Goal: Task Accomplishment & Management: Manage account settings

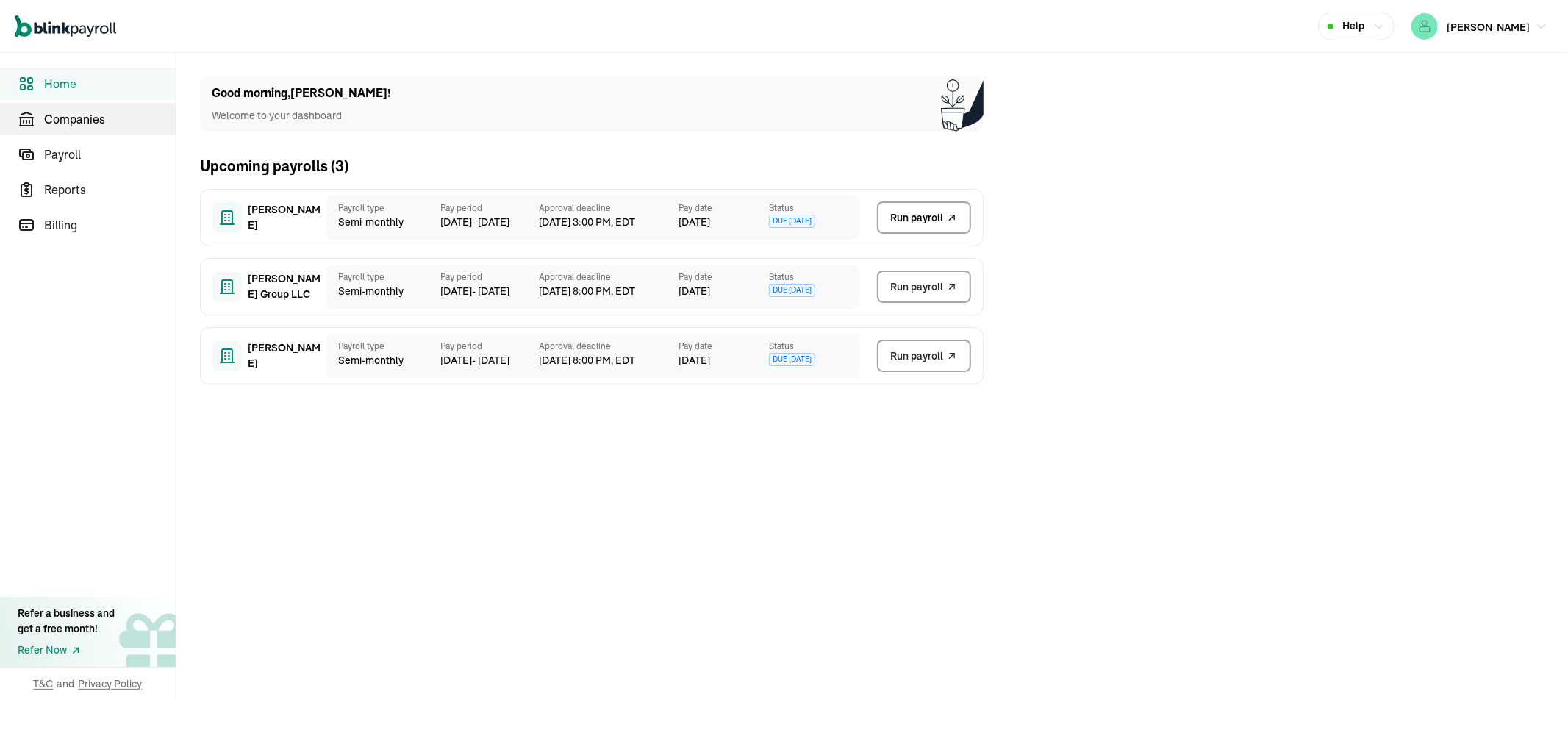
click at [30, 121] on icon "Sidebar" at bounding box center [27, 119] width 18 height 18
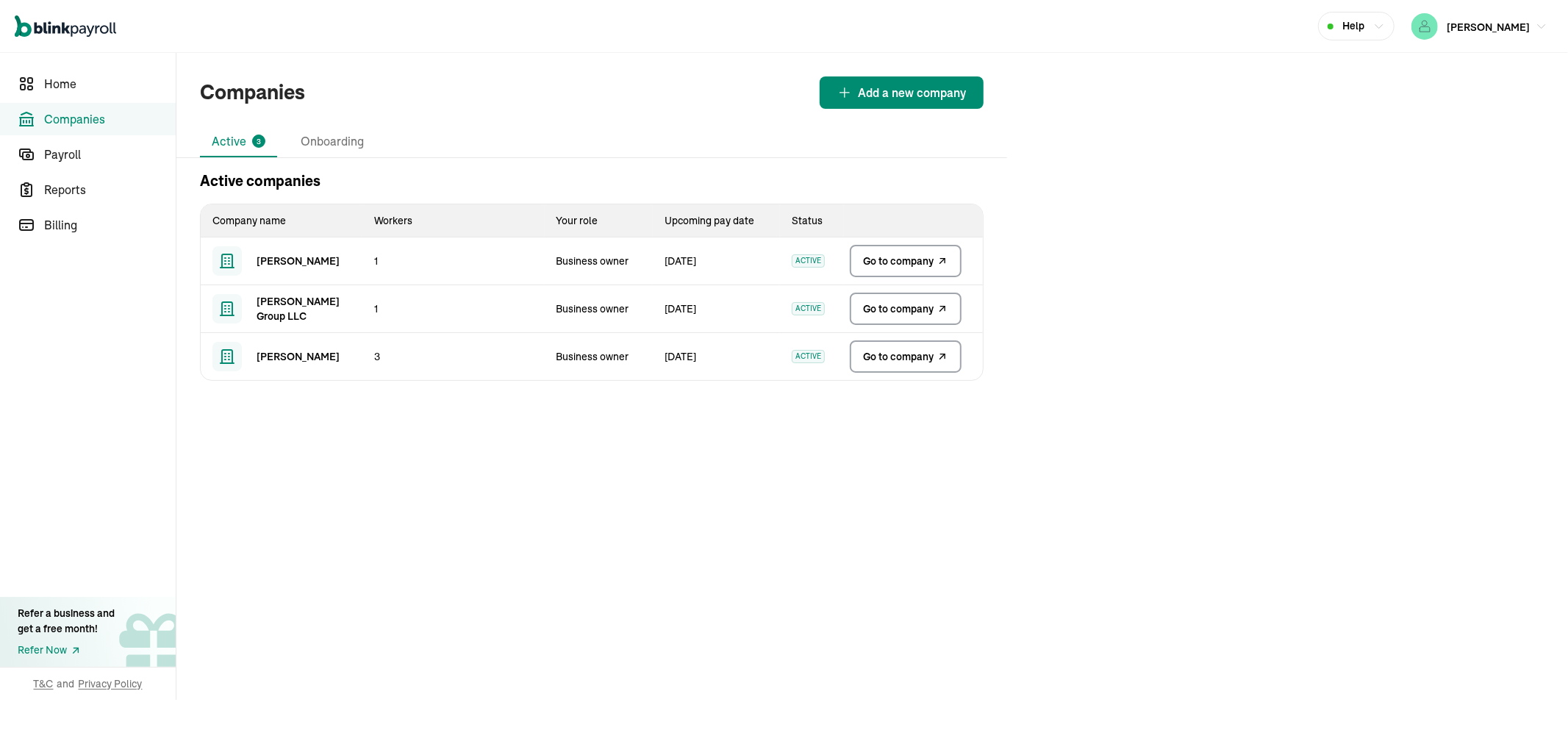
click at [905, 261] on span "Go to company" at bounding box center [898, 261] width 70 height 15
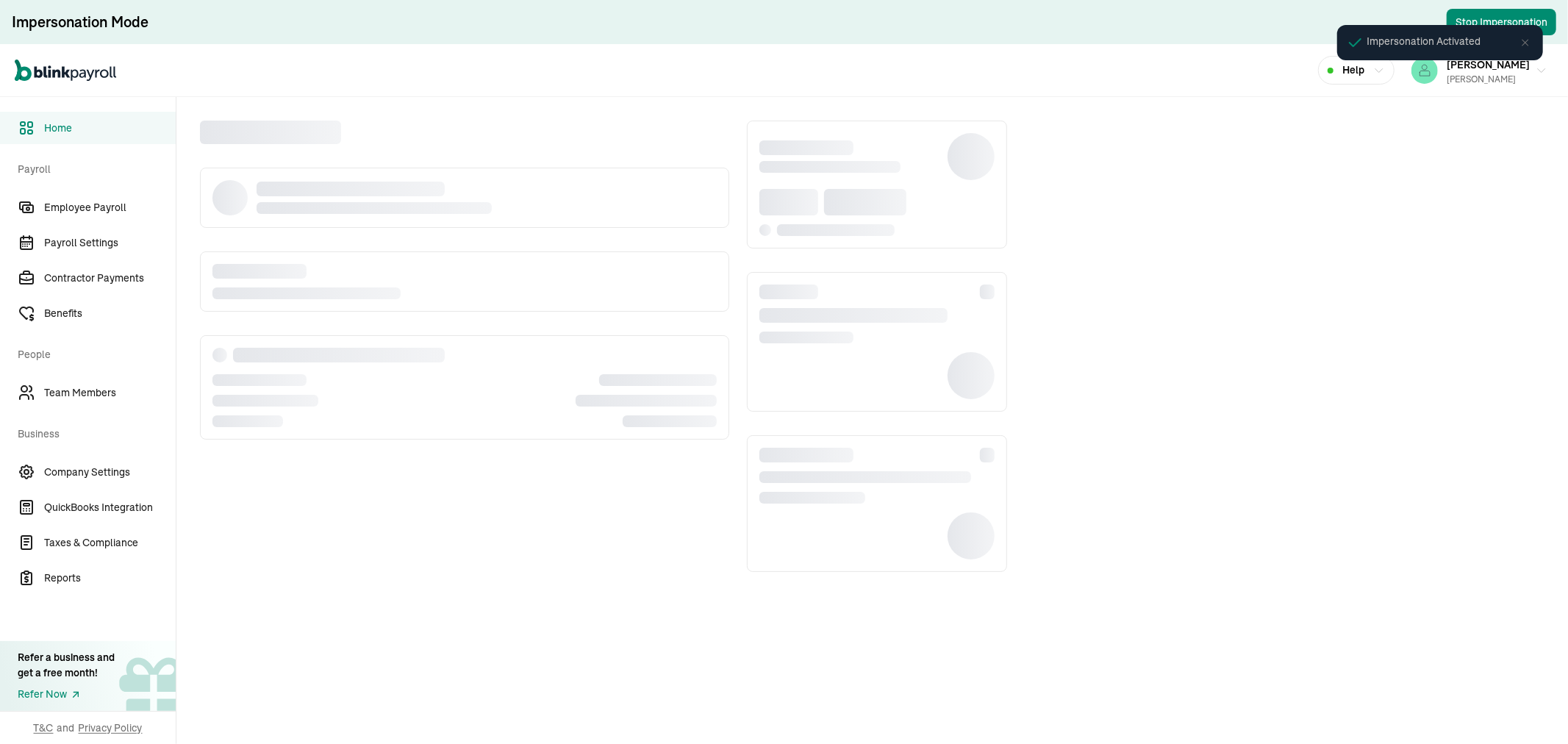
click at [1511, 70] on div "Impersonation Activated" at bounding box center [1440, 42] width 227 height 56
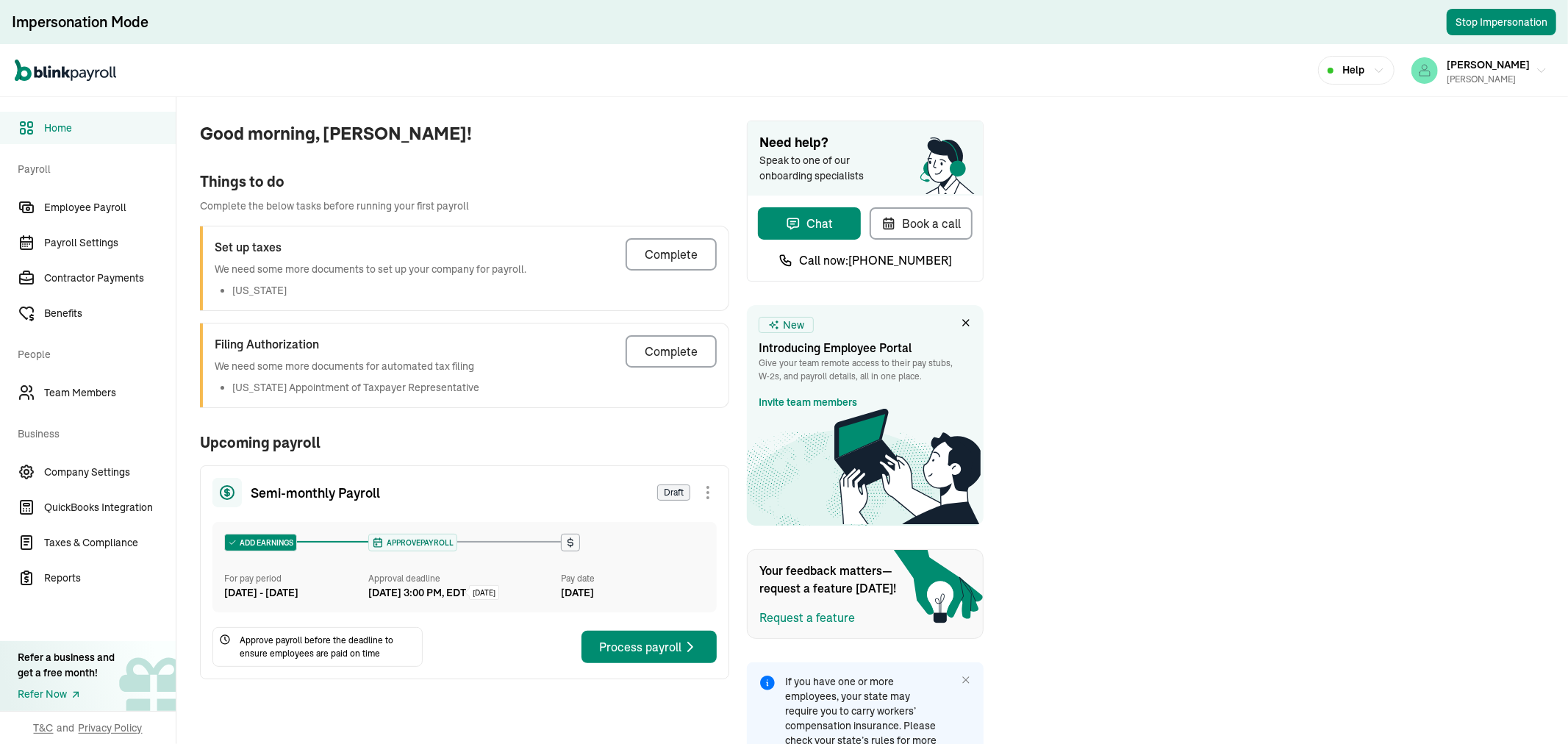
click at [1510, 74] on div "Impersonation Activated" at bounding box center [1440, 49] width 232 height 74
click at [1474, 75] on div "[PERSON_NAME]" at bounding box center [1488, 79] width 83 height 13
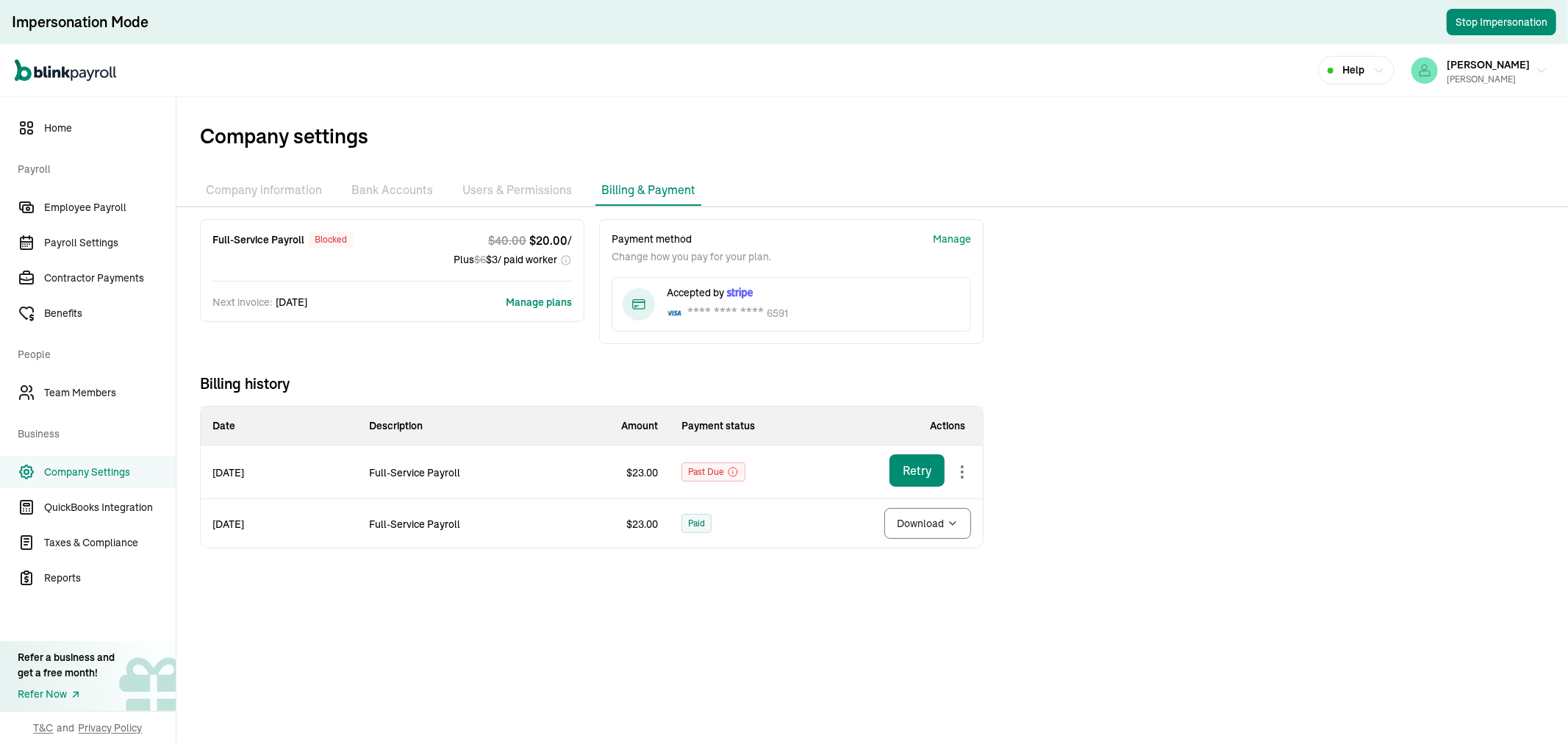
click at [964, 466] on body "Impersonation Mode Stop Impersonation Open main menu Help JEAN ROMANO Richard A…" at bounding box center [784, 372] width 1568 height 744
click at [962, 241] on div "Manage" at bounding box center [951, 239] width 38 height 15
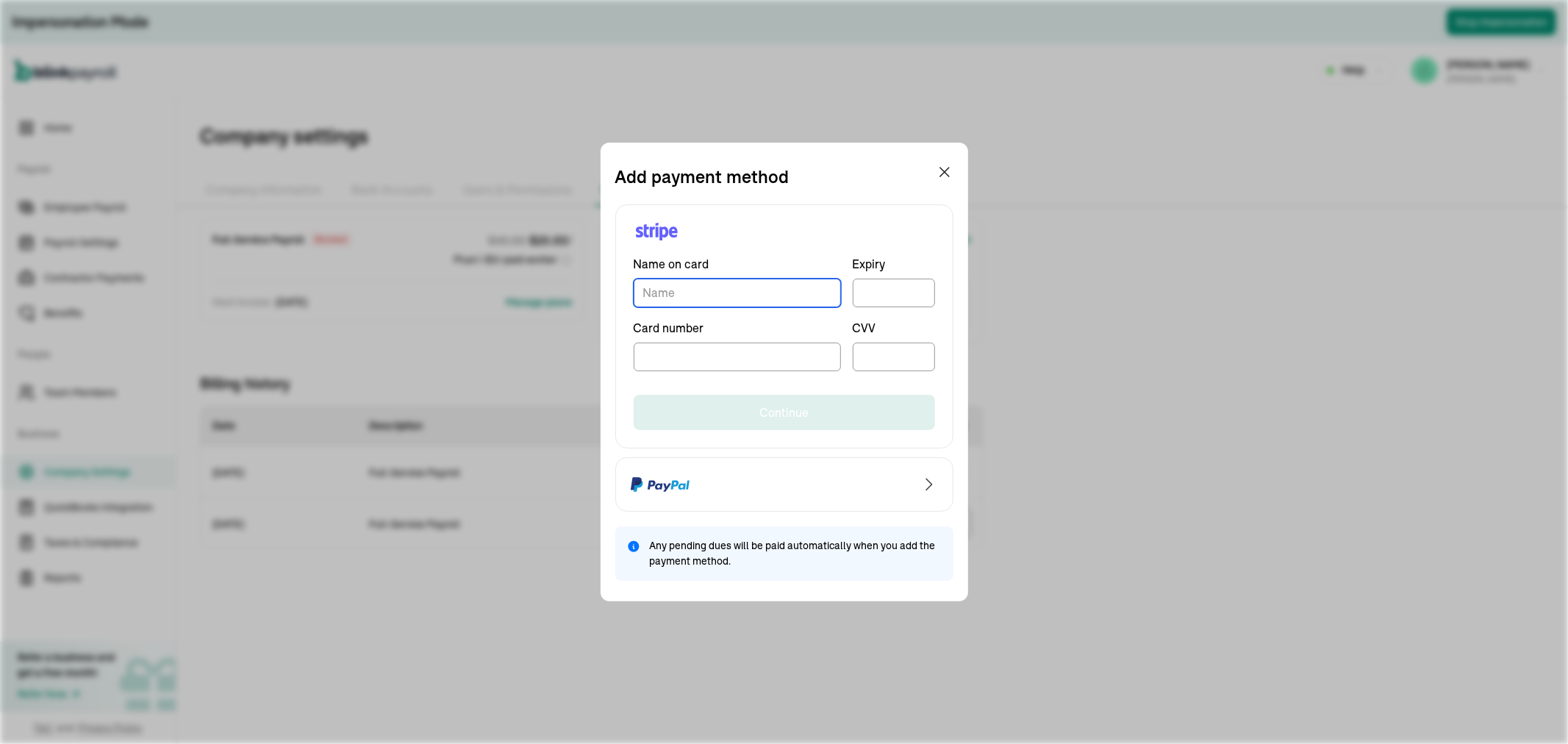
click at [721, 300] on input "TextInput" at bounding box center [737, 292] width 207 height 28
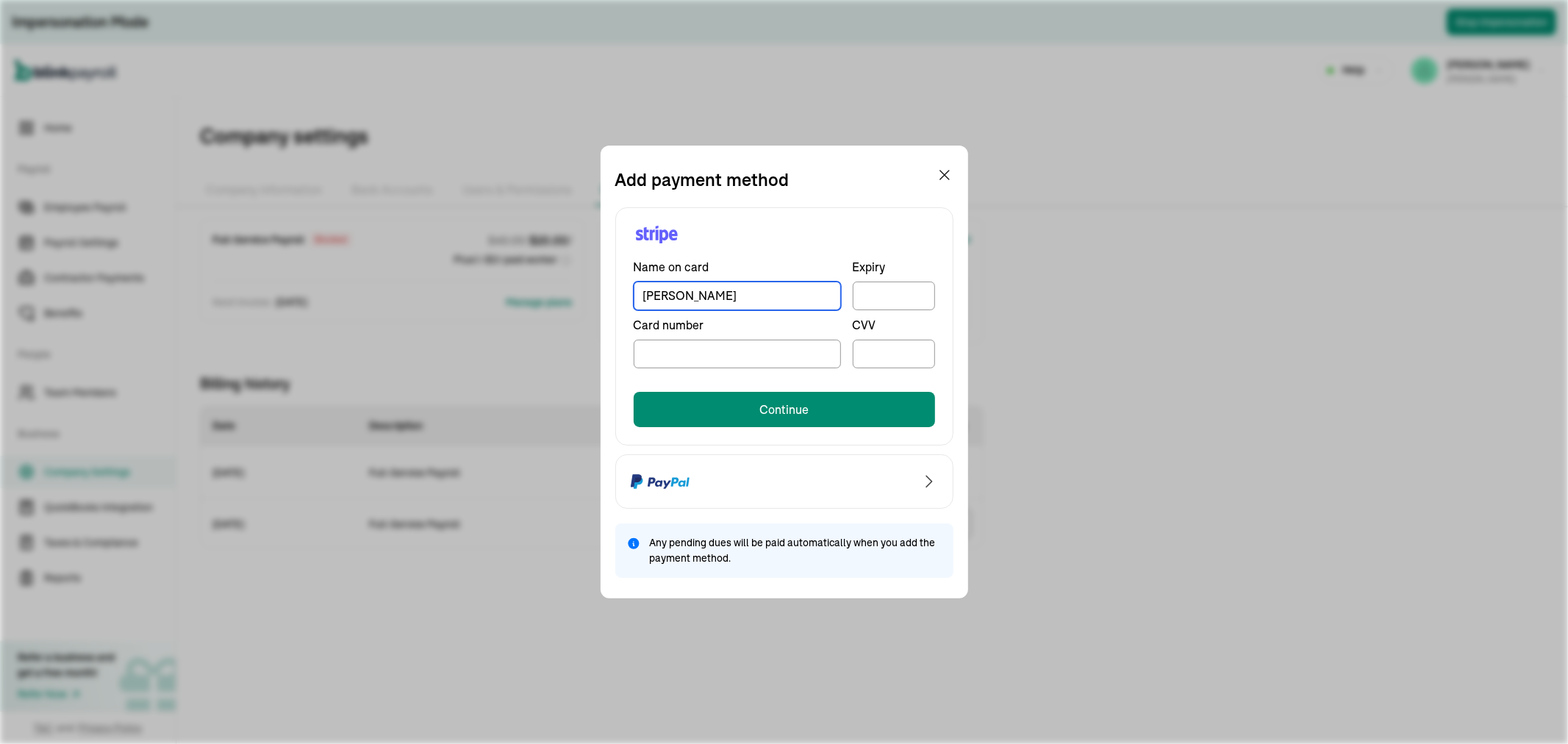
click at [730, 297] on input "Jean" at bounding box center [737, 295] width 207 height 28
type input "[PERSON_NAME]"
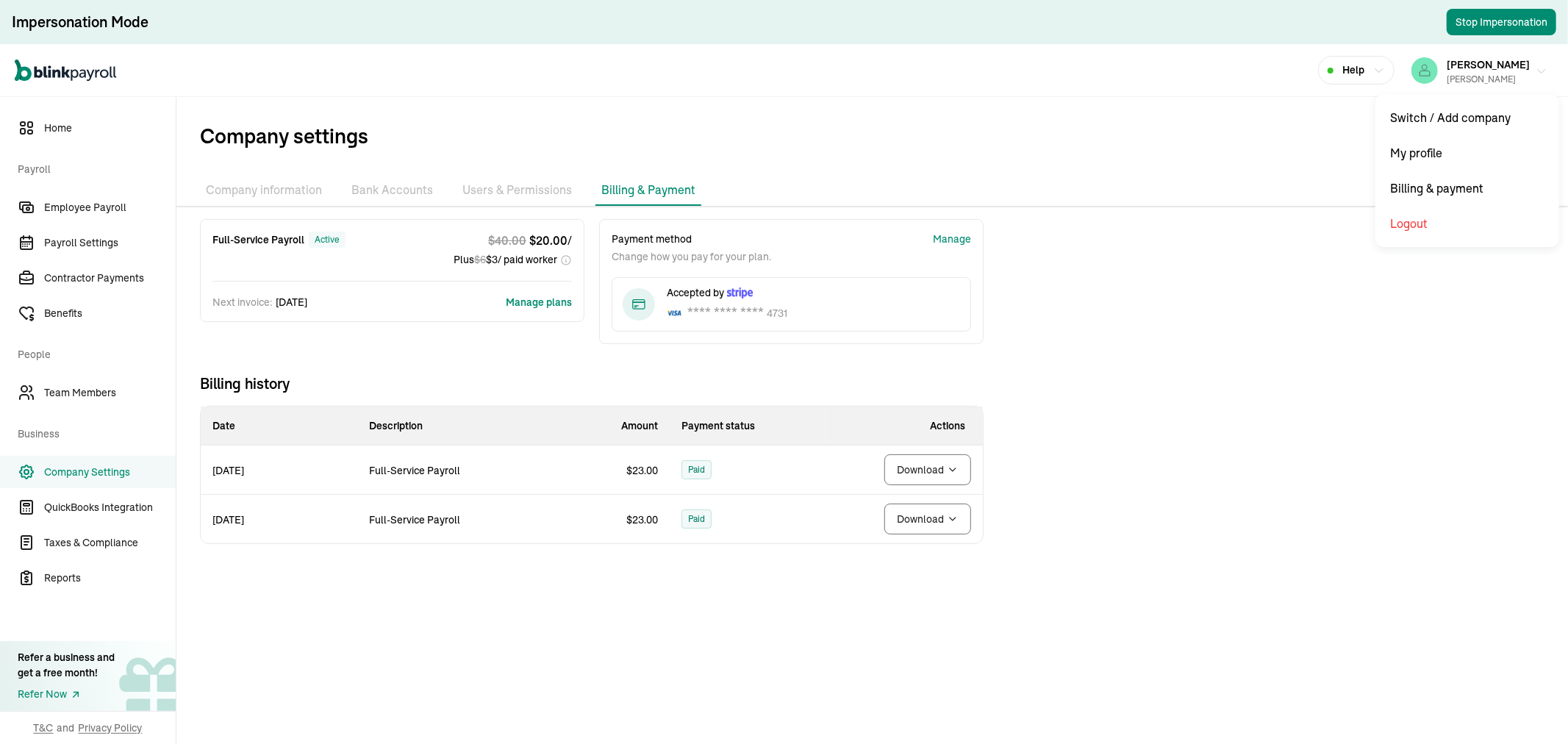
click at [1495, 75] on div "Richard A Goldman Sr" at bounding box center [1488, 79] width 83 height 13
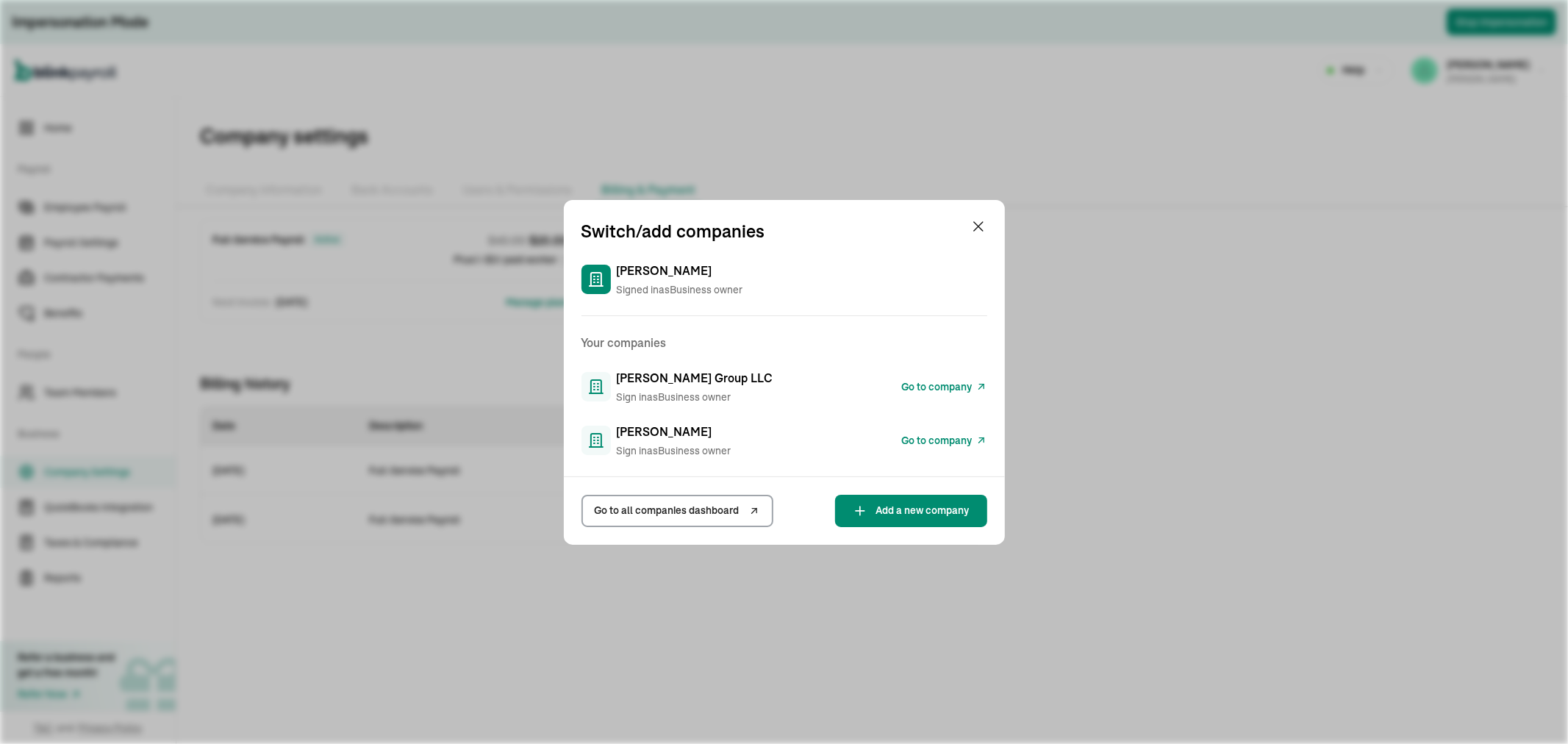
click at [935, 384] on span "Go to company" at bounding box center [937, 387] width 70 height 15
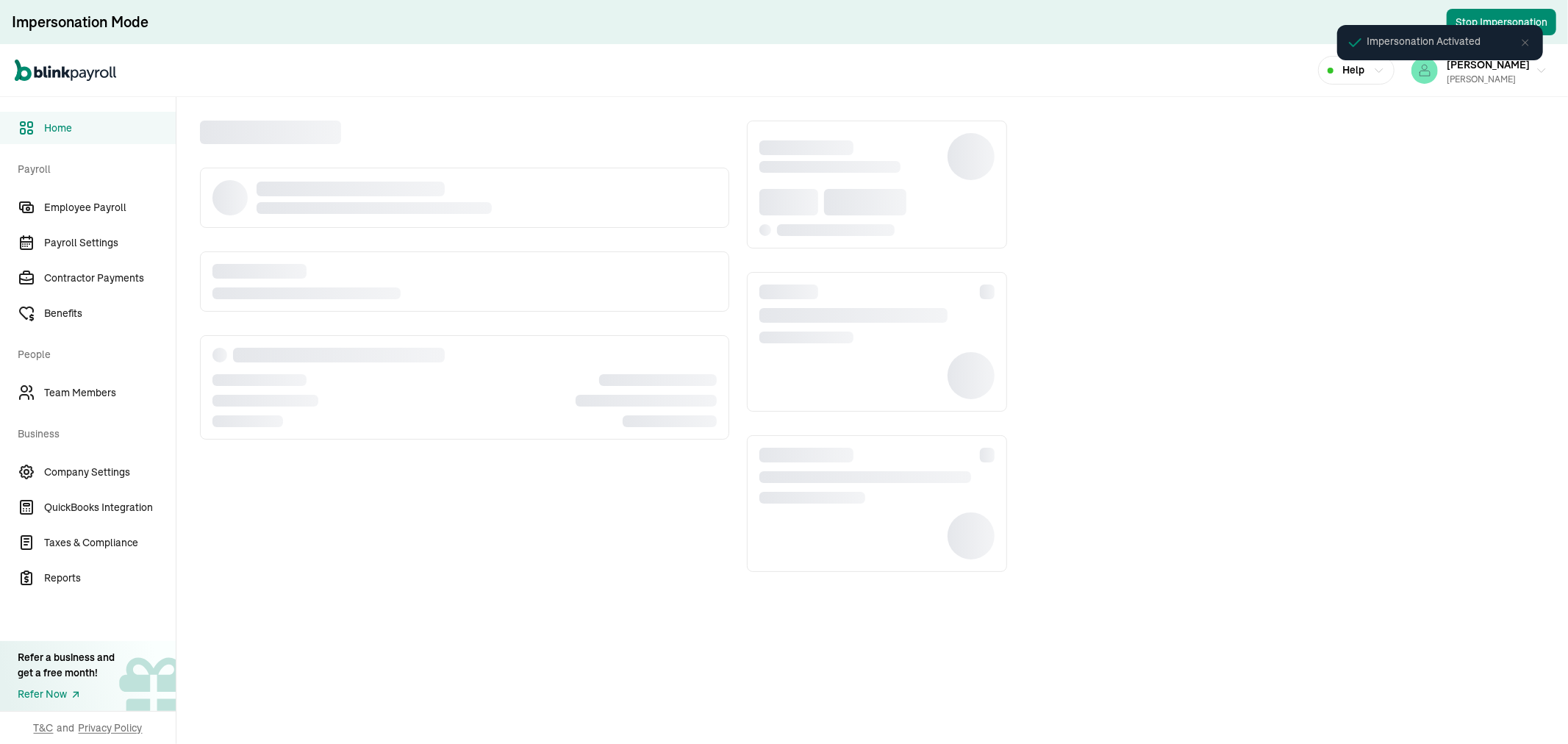
click at [1511, 70] on div "Impersonation Activated" at bounding box center [1440, 42] width 227 height 56
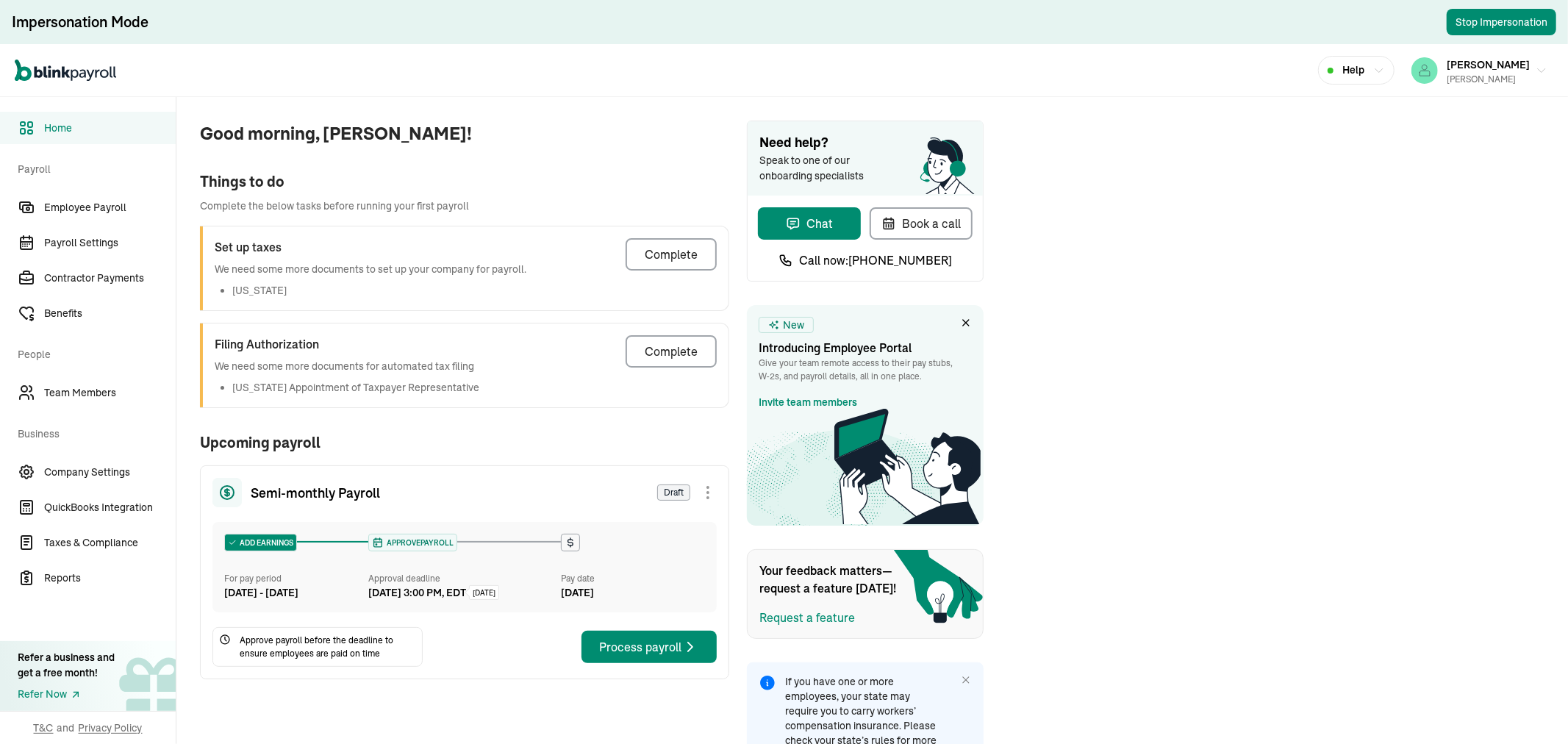
click at [1510, 74] on div "Impersonation Activated" at bounding box center [1440, 49] width 232 height 74
click at [1474, 75] on div "Richard A Goldman Sr" at bounding box center [1488, 79] width 83 height 13
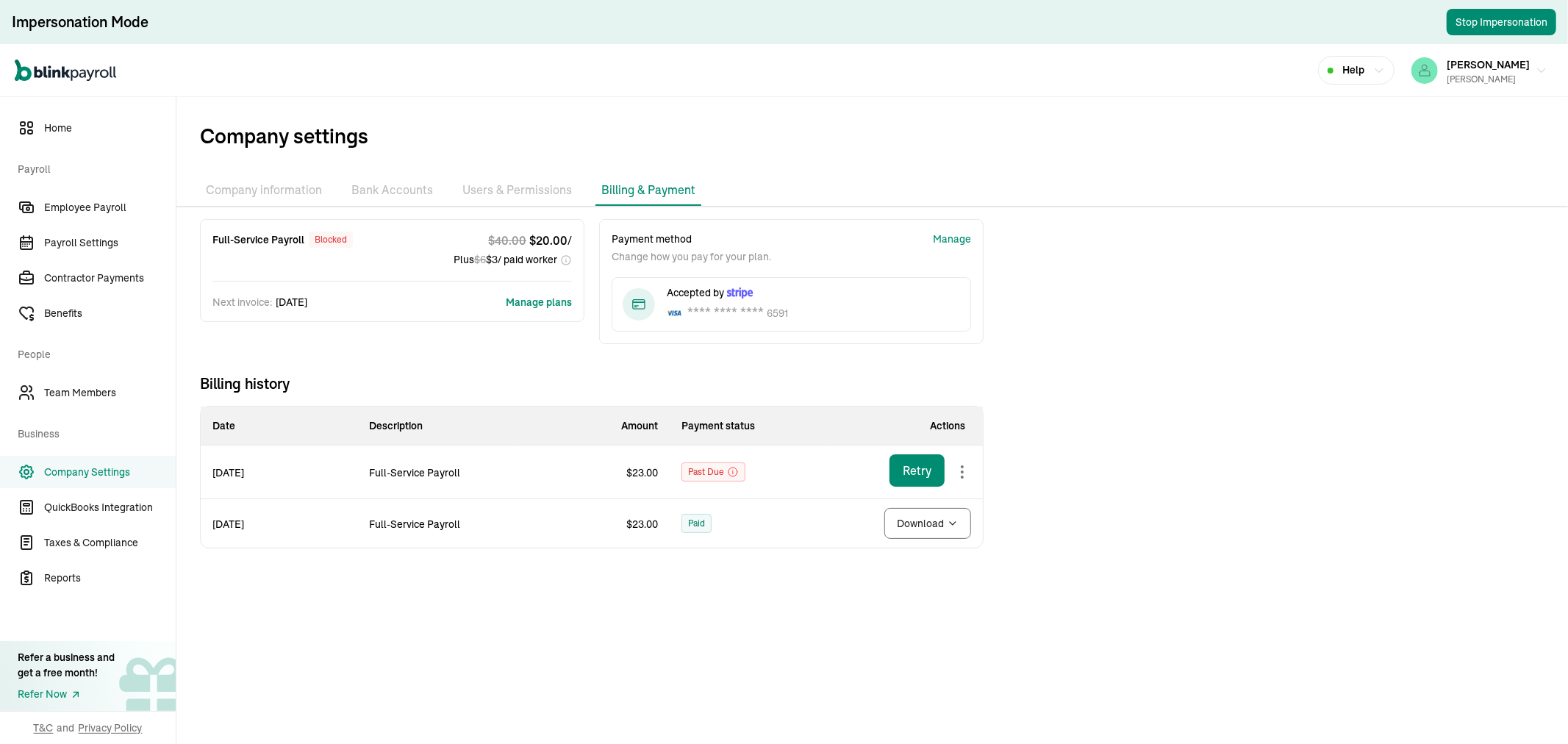
click at [964, 466] on body "Impersonation Mode Stop Impersonation Open main menu Help JEAN ROMANO Richard A…" at bounding box center [784, 372] width 1568 height 744
click at [962, 241] on div "Manage" at bounding box center [951, 239] width 38 height 15
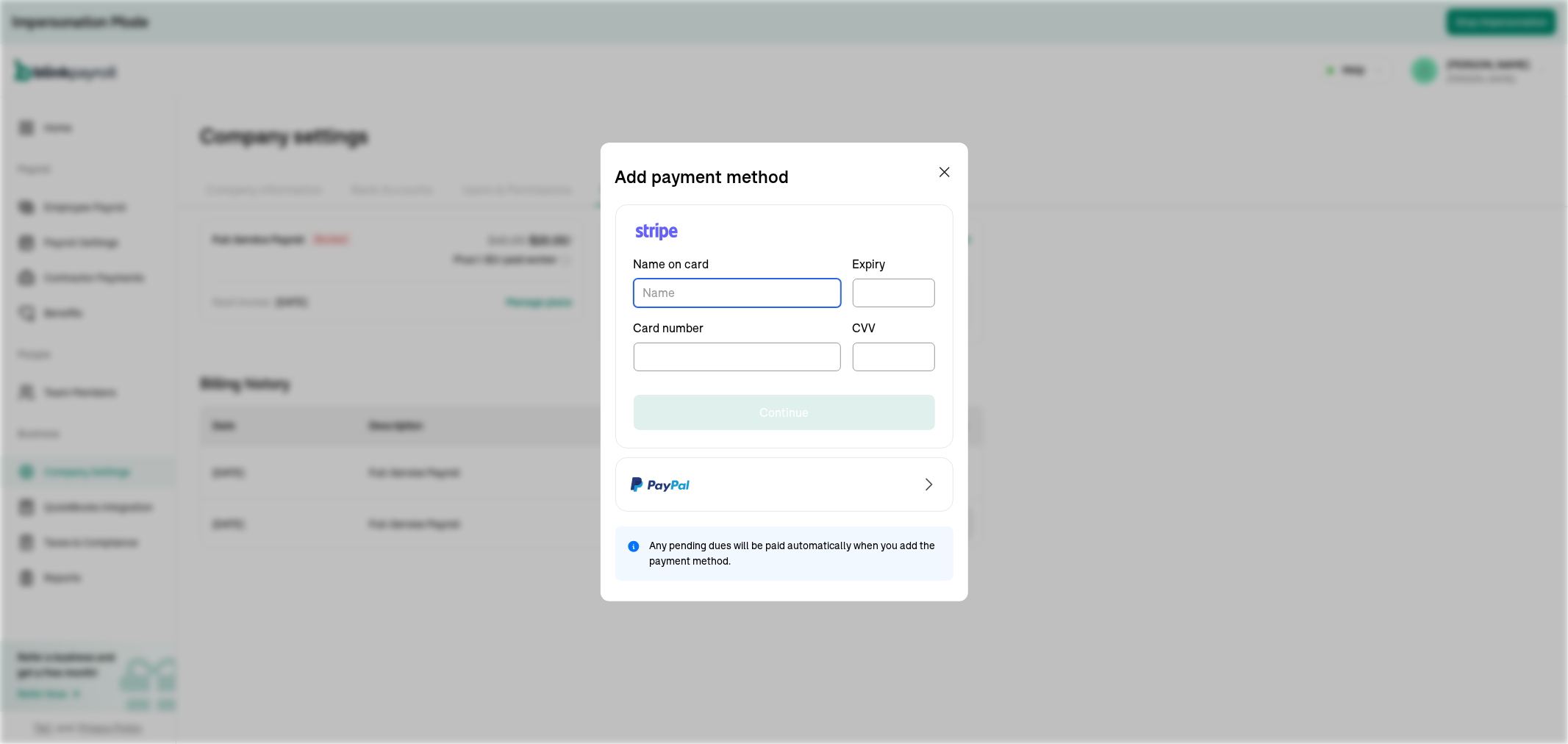
click at [721, 300] on input "TextInput" at bounding box center [737, 292] width 207 height 28
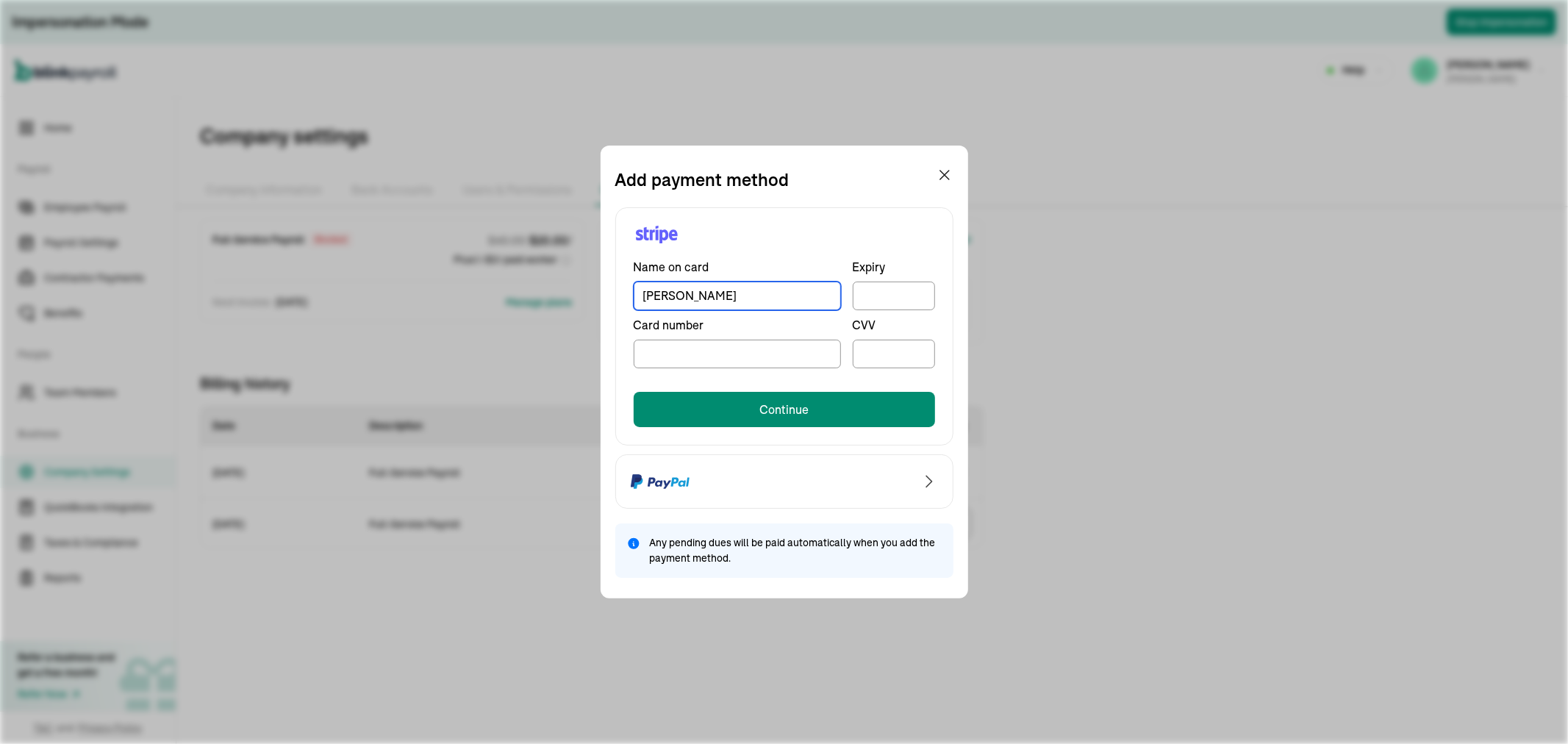
click at [730, 297] on input "[PERSON_NAME]" at bounding box center [737, 295] width 207 height 28
type input "[PERSON_NAME]"
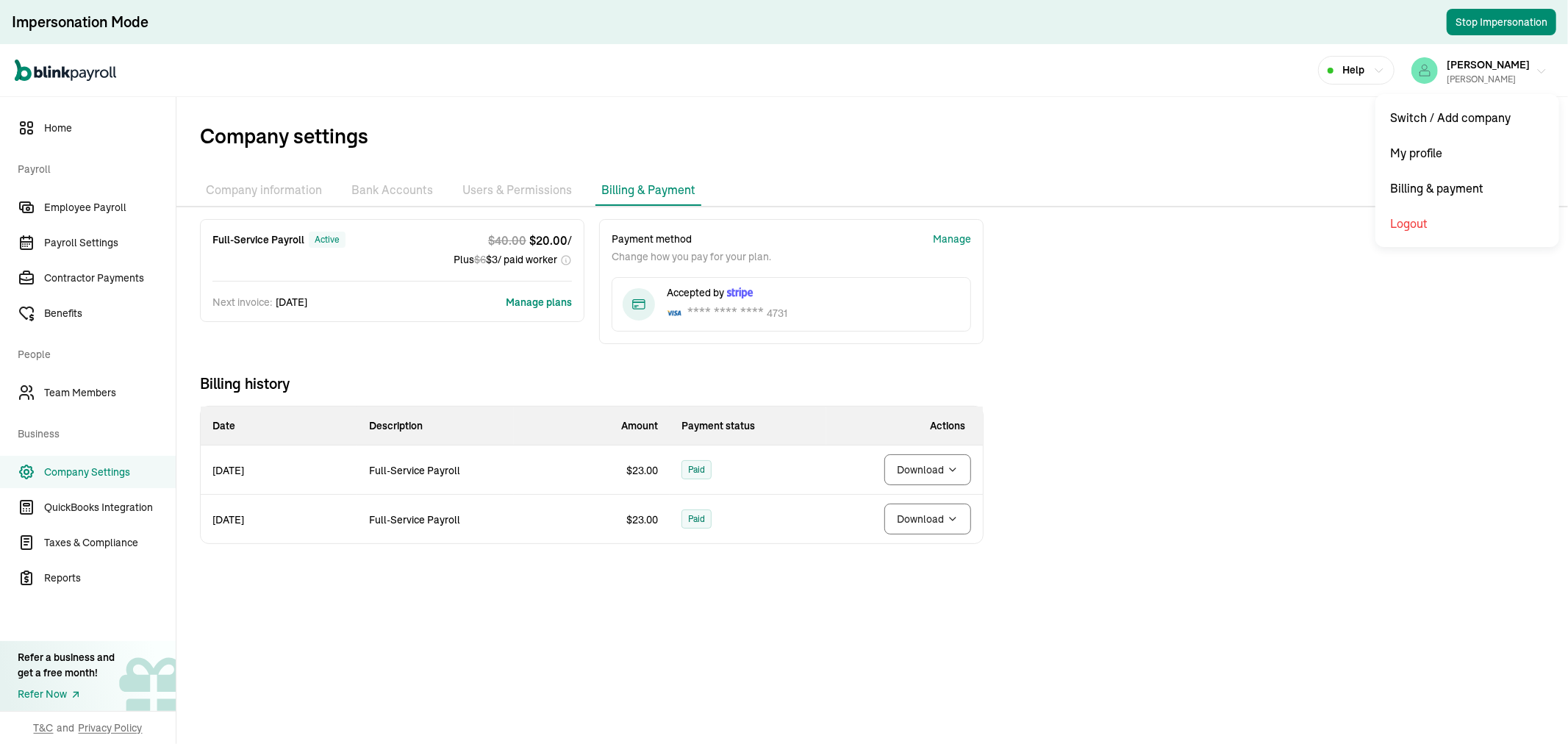
click at [1495, 75] on div "Richard A Goldman Sr" at bounding box center [1488, 79] width 83 height 13
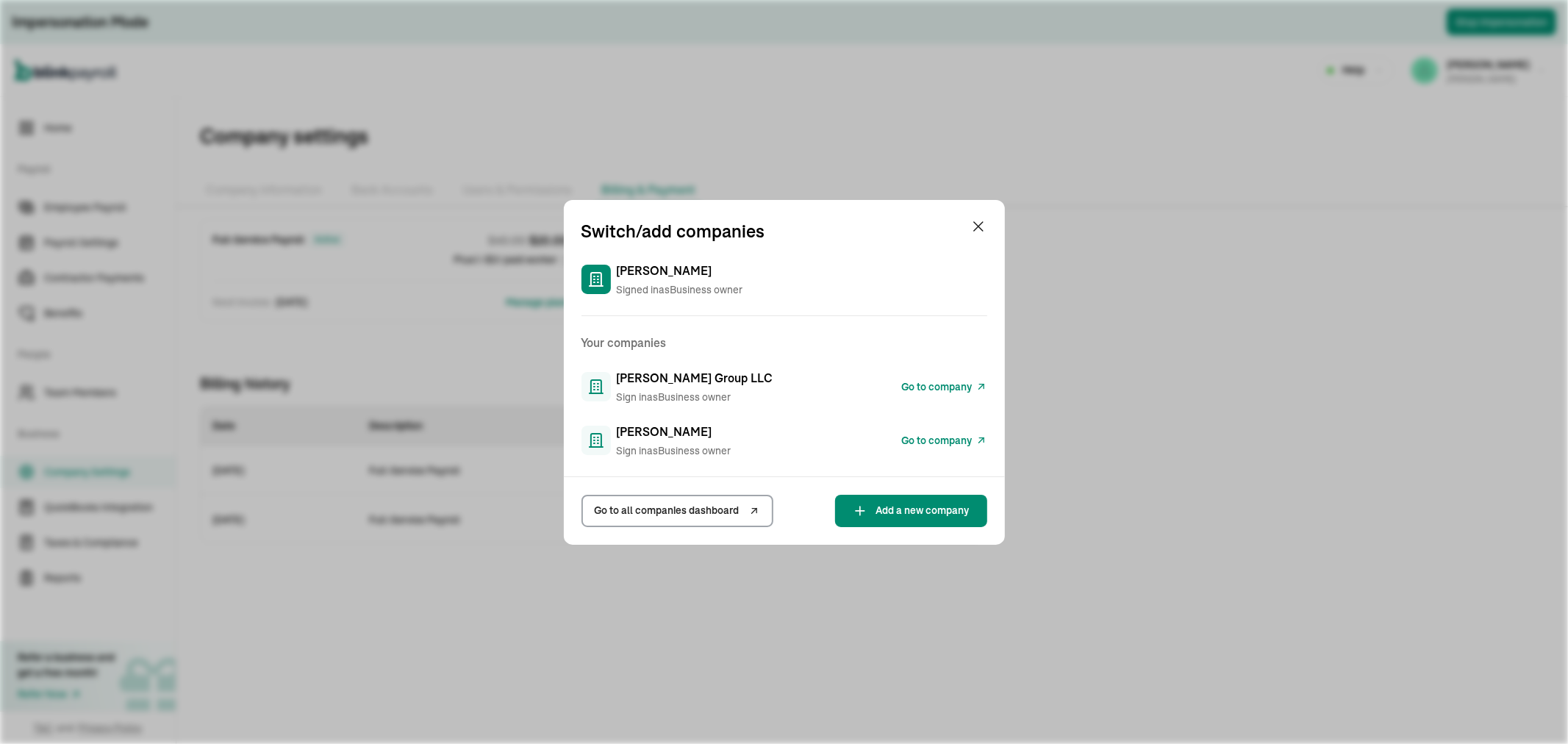
click at [935, 384] on span "Go to company" at bounding box center [937, 387] width 70 height 15
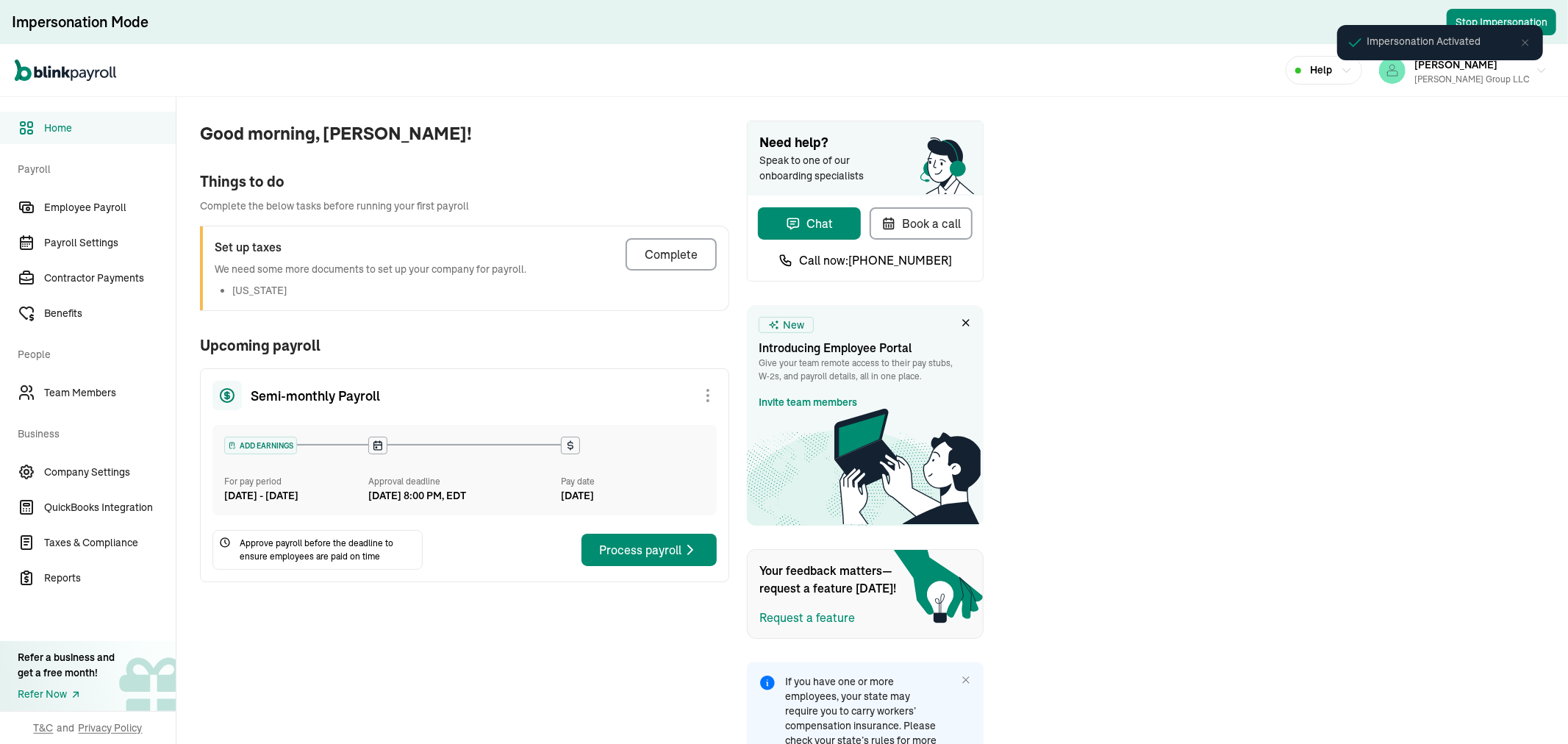
click at [1490, 71] on div "Impersonation Activated" at bounding box center [1440, 49] width 232 height 74
click at [1509, 72] on div "Impersonation Activated" at bounding box center [1440, 49] width 232 height 74
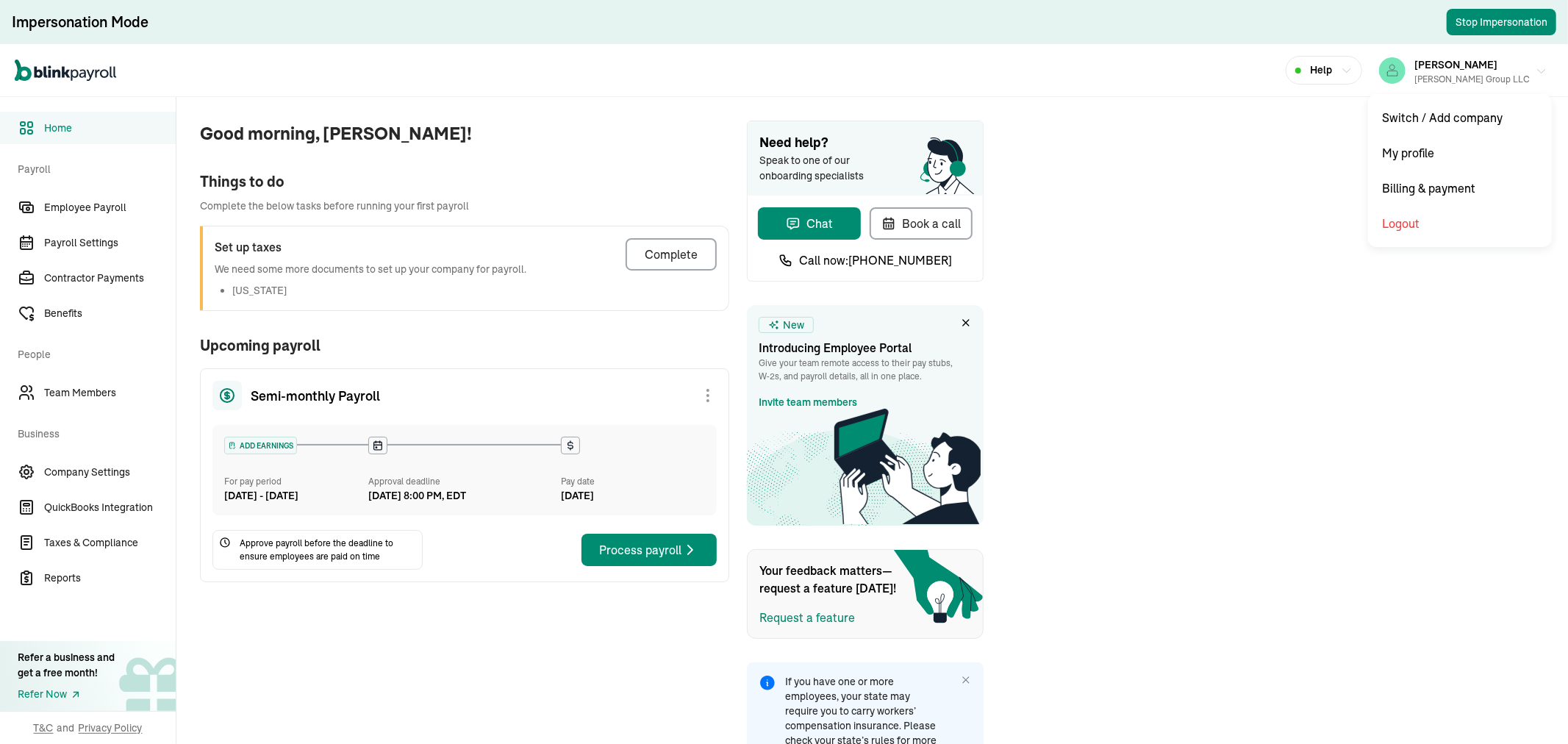
click at [1497, 73] on div "[PERSON_NAME] Group LLC" at bounding box center [1472, 79] width 116 height 13
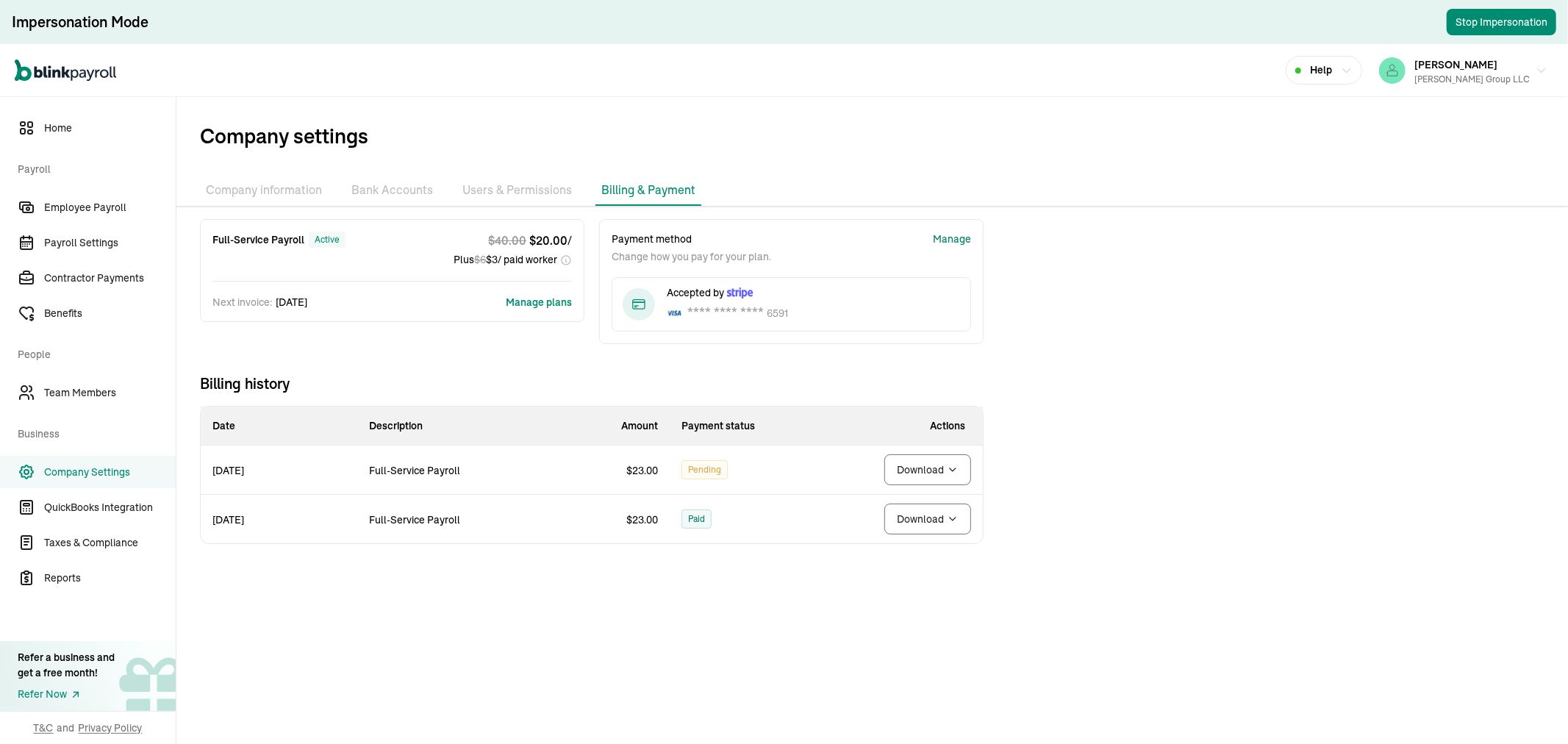
click at [950, 236] on div "Manage" at bounding box center [951, 239] width 38 height 15
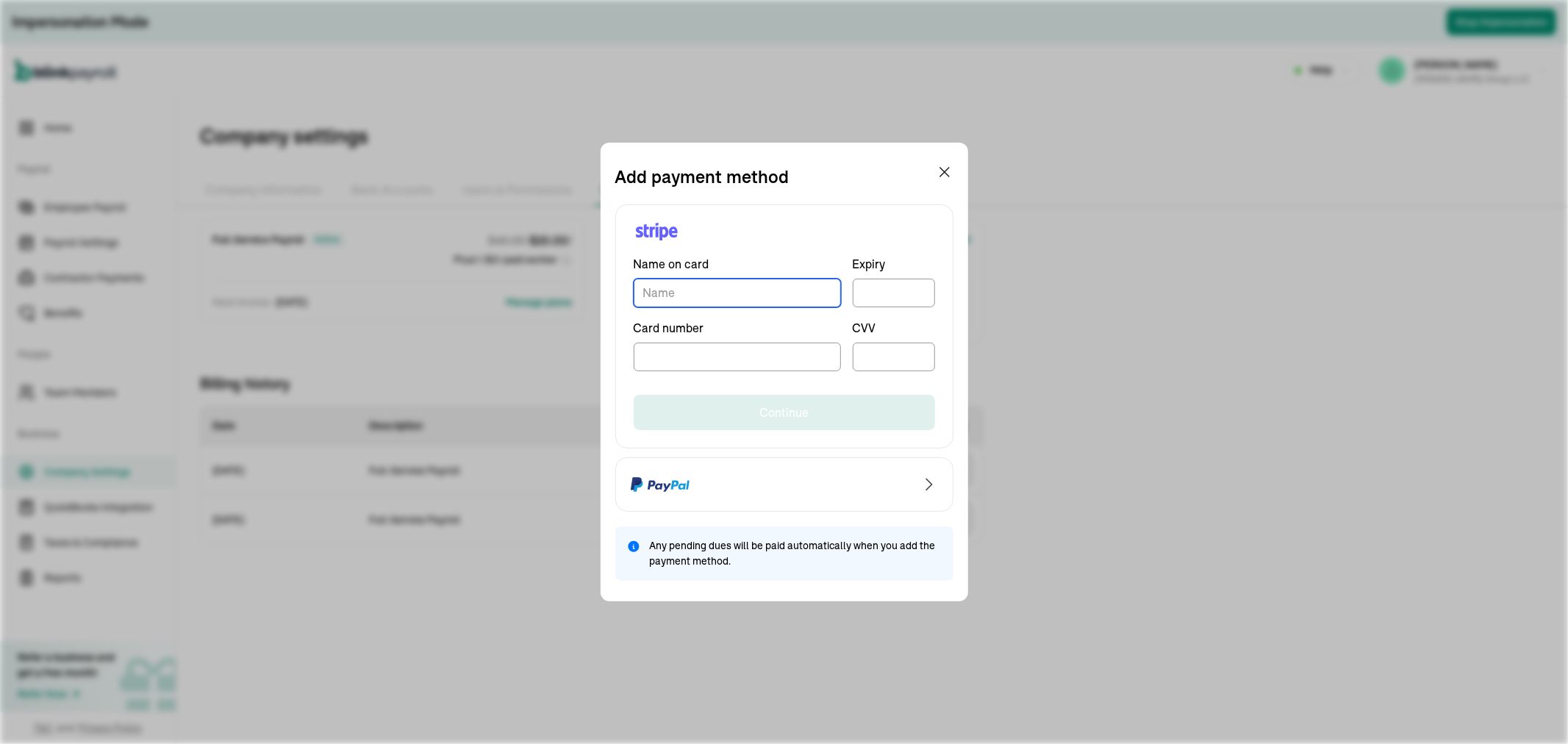
click at [696, 305] on input "TextInput" at bounding box center [737, 292] width 207 height 28
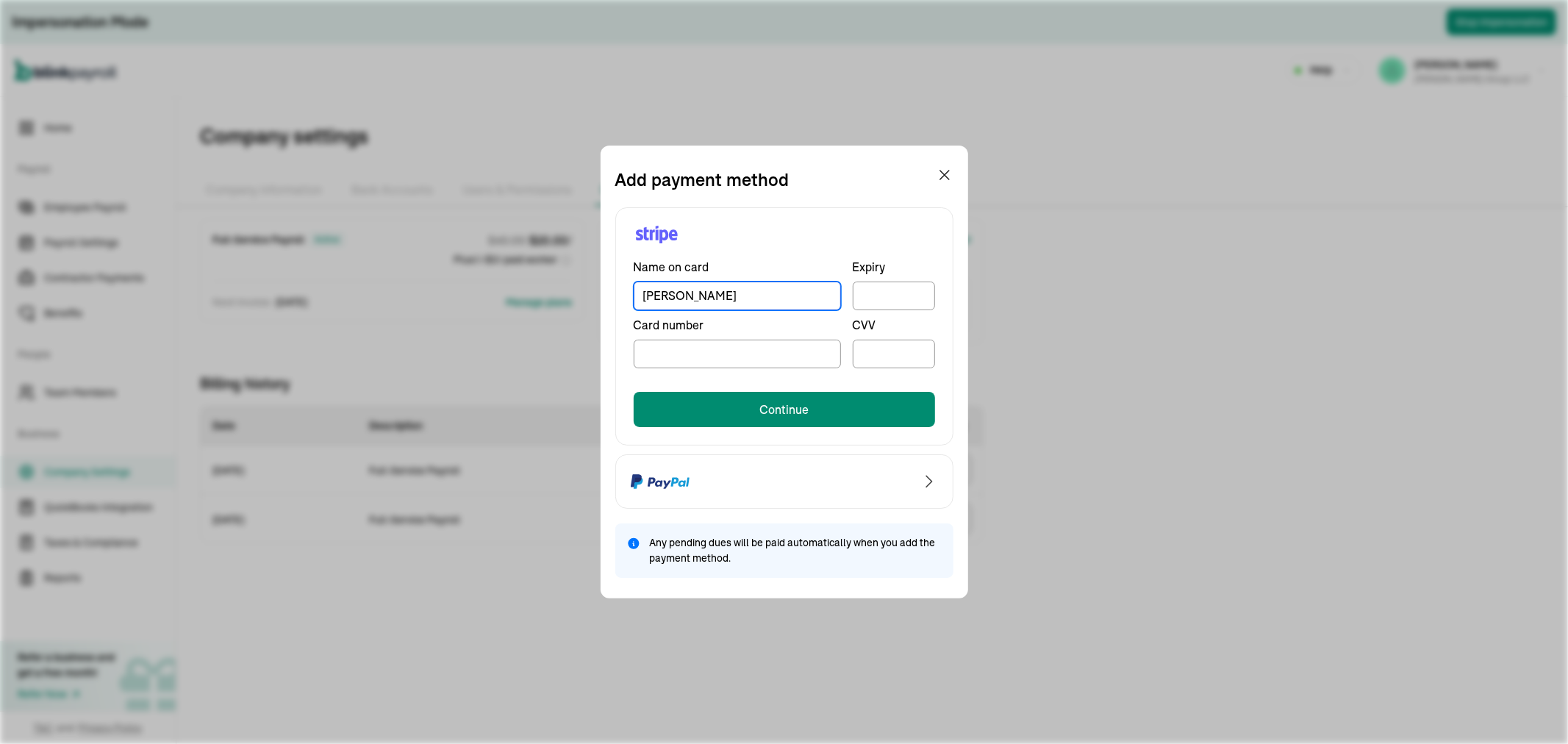
type input "[PERSON_NAME]"
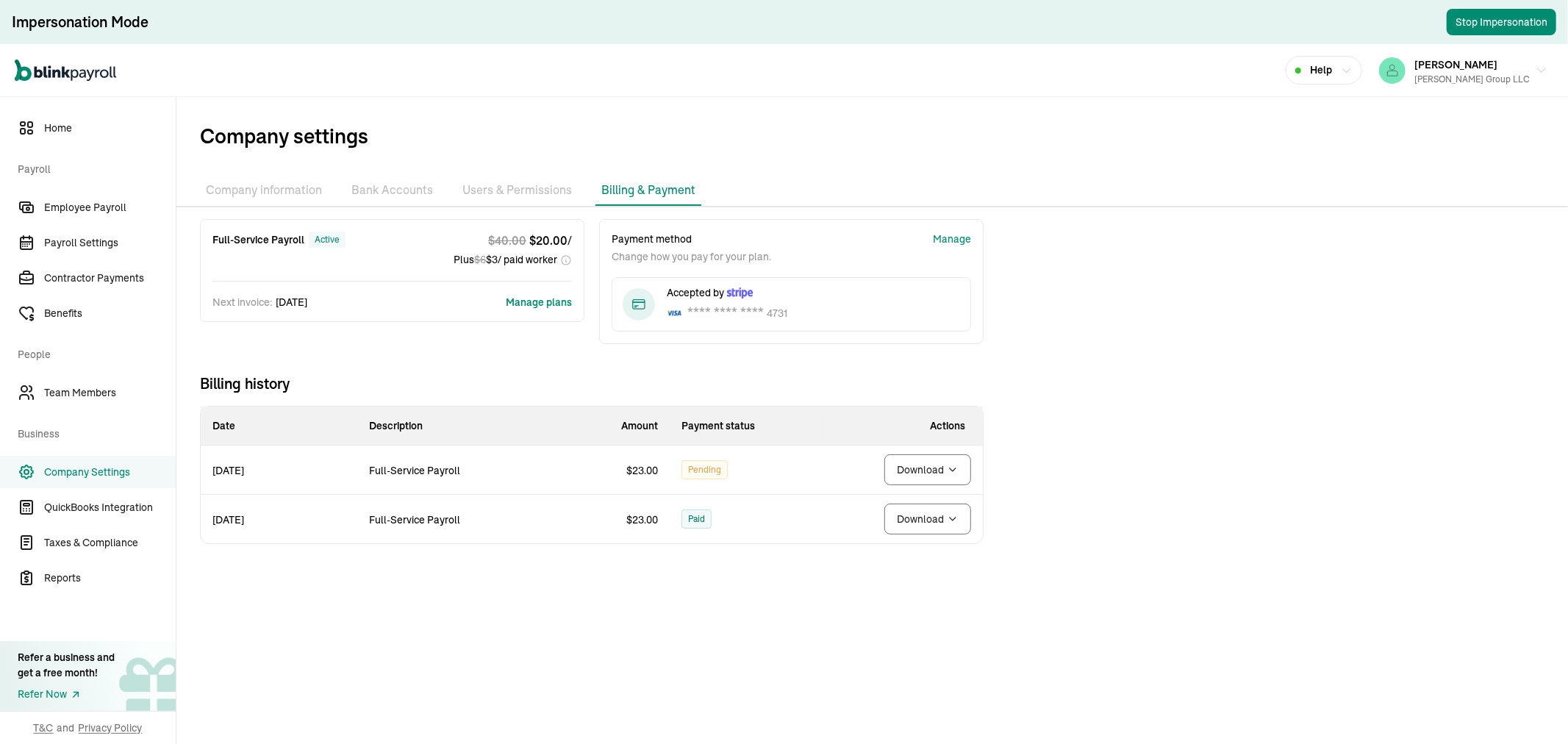
click at [908, 469] on body "Impersonation Mode Stop Impersonation Open main menu Help [PERSON_NAME] [PERSON…" at bounding box center [784, 372] width 1568 height 744
click at [776, 473] on td "Pending" at bounding box center [747, 470] width 156 height 49
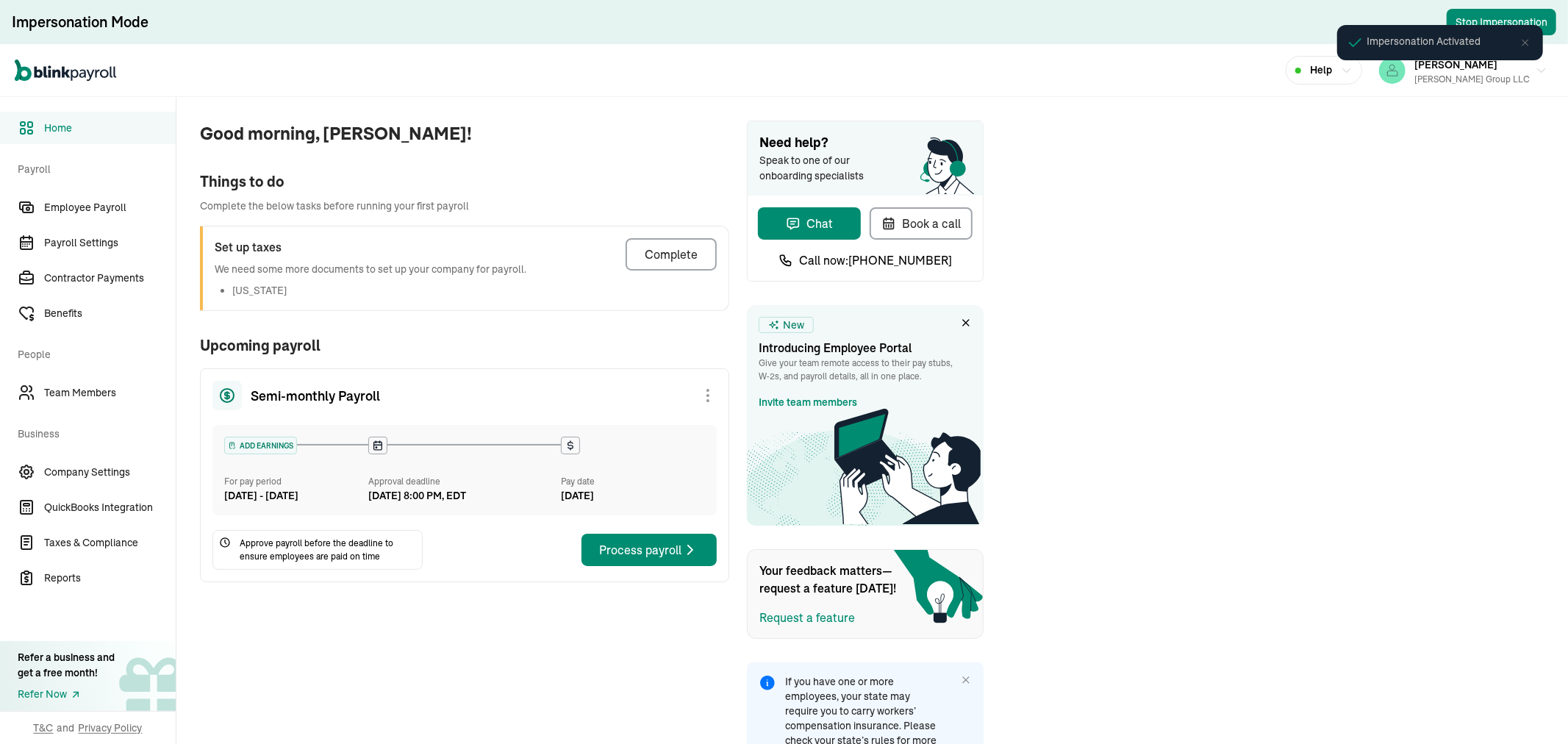
click at [1490, 71] on div "Impersonation Activated" at bounding box center [1440, 49] width 232 height 74
click at [1509, 72] on div "Impersonation Activated" at bounding box center [1440, 49] width 232 height 74
click at [1497, 73] on div "[PERSON_NAME] Group LLC" at bounding box center [1472, 79] width 116 height 13
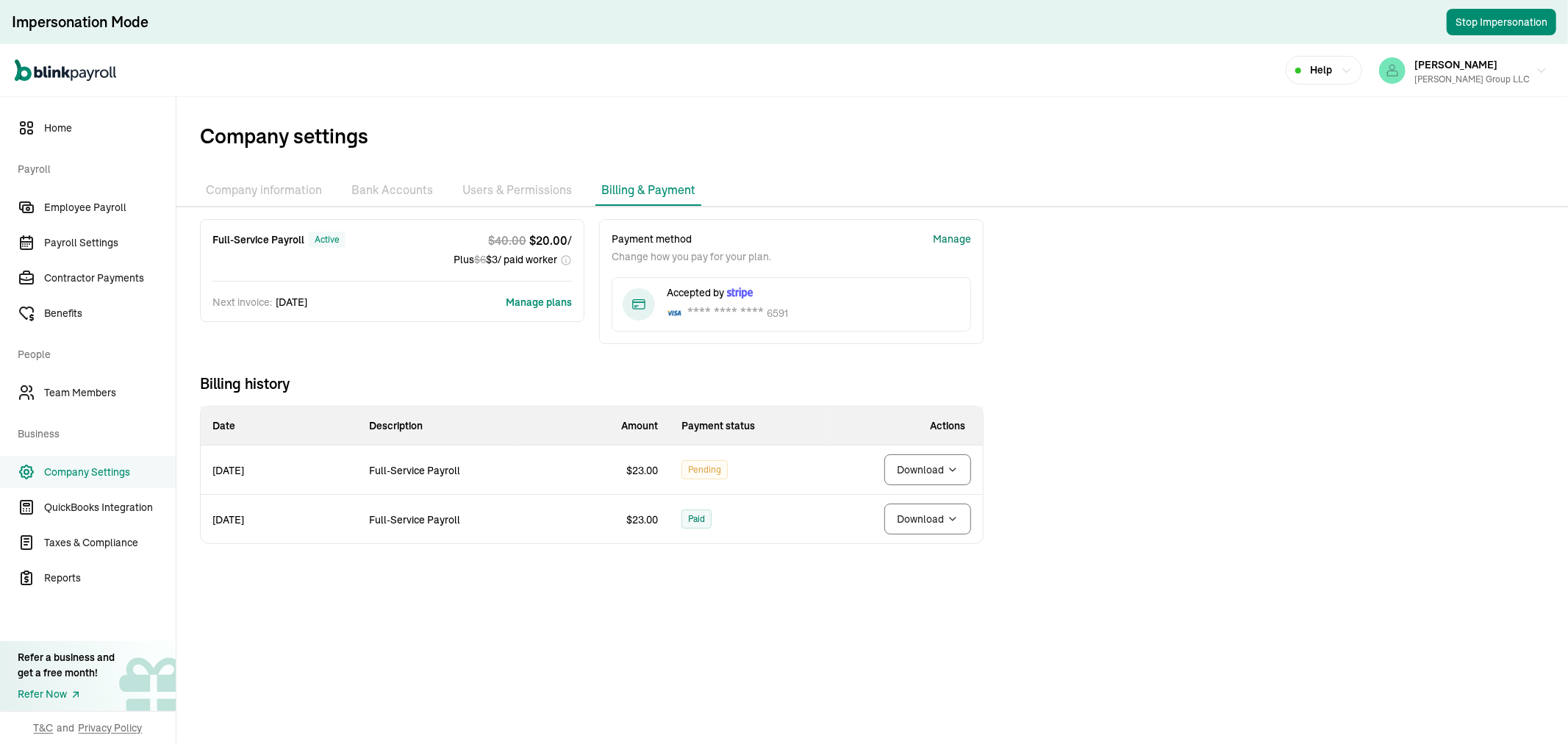
click at [950, 236] on div "Manage" at bounding box center [951, 239] width 38 height 15
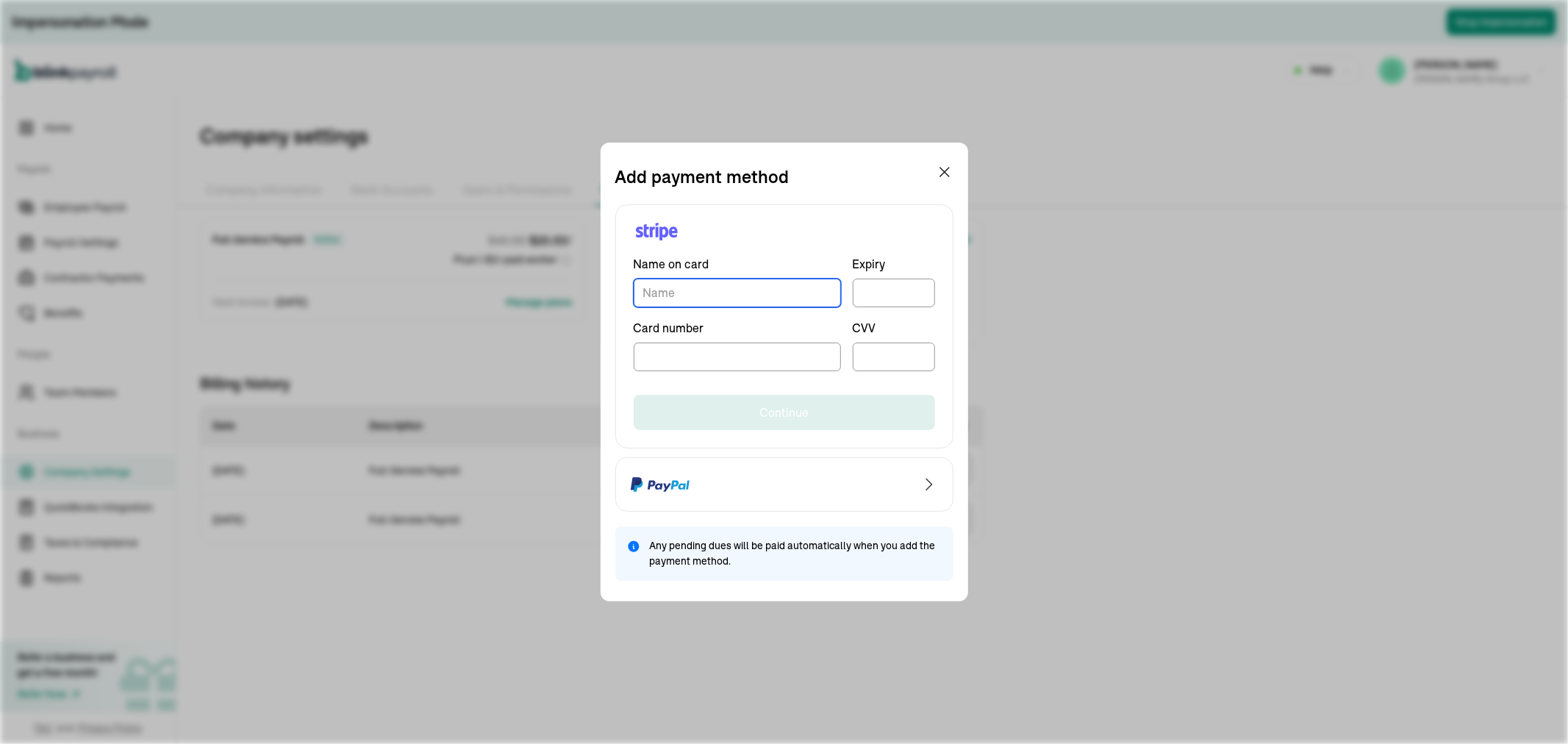
click at [696, 305] on input "TextInput" at bounding box center [737, 292] width 207 height 28
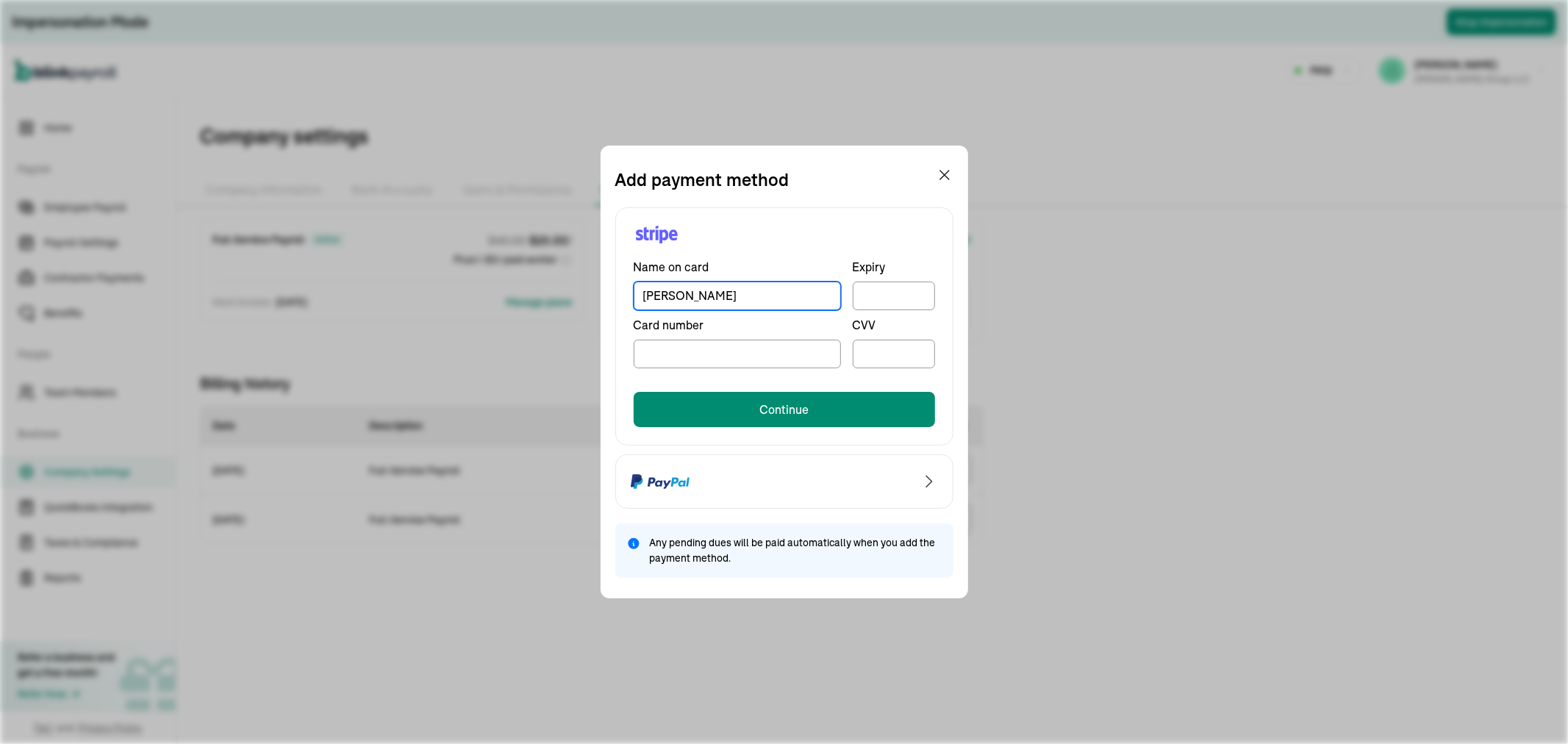
type input "[PERSON_NAME]"
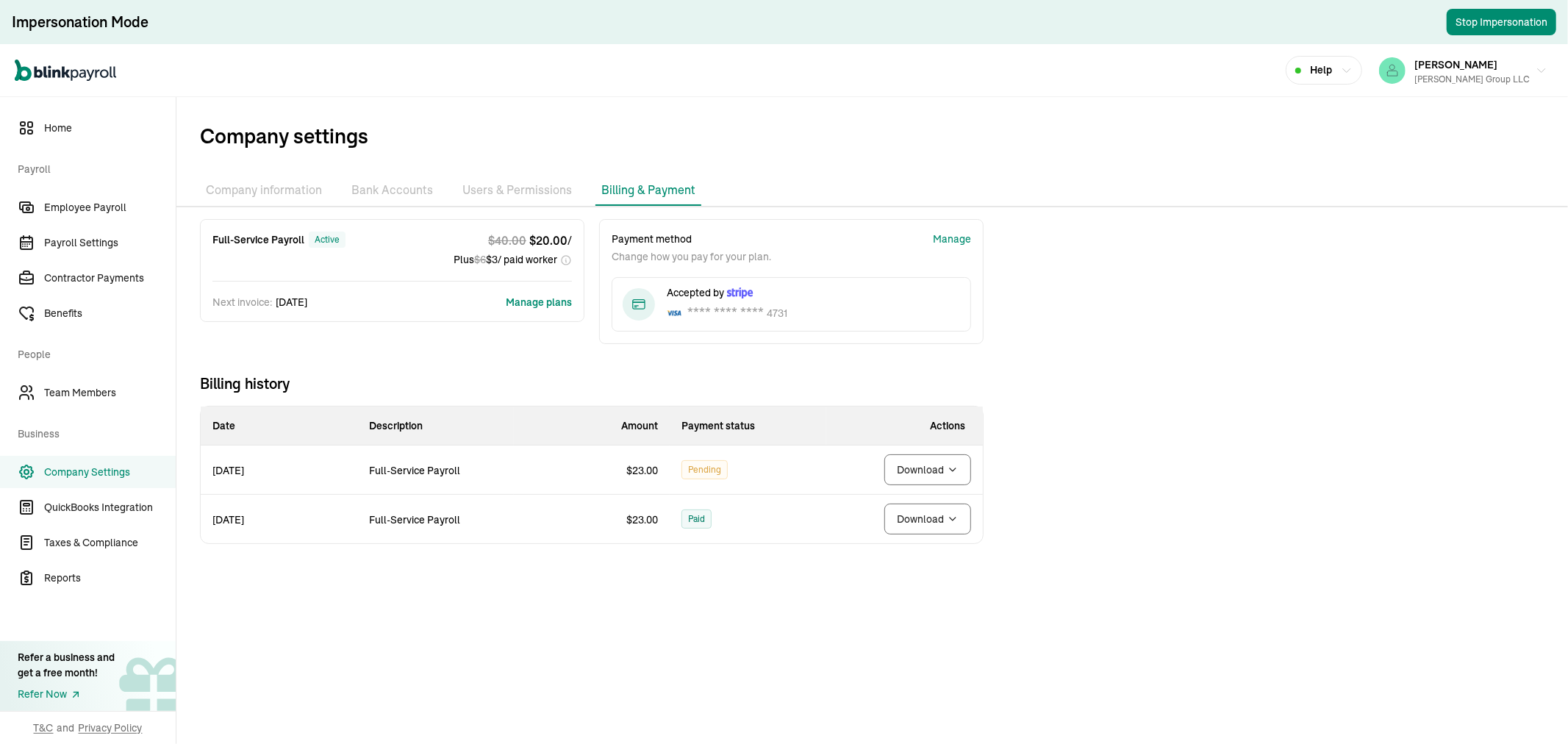
click at [908, 469] on body "Impersonation Mode Stop Impersonation Open main menu Help [PERSON_NAME] [PERSON…" at bounding box center [784, 372] width 1568 height 744
click at [776, 473] on td "Pending" at bounding box center [747, 470] width 156 height 49
